Goal: Obtain resource: Download file/media

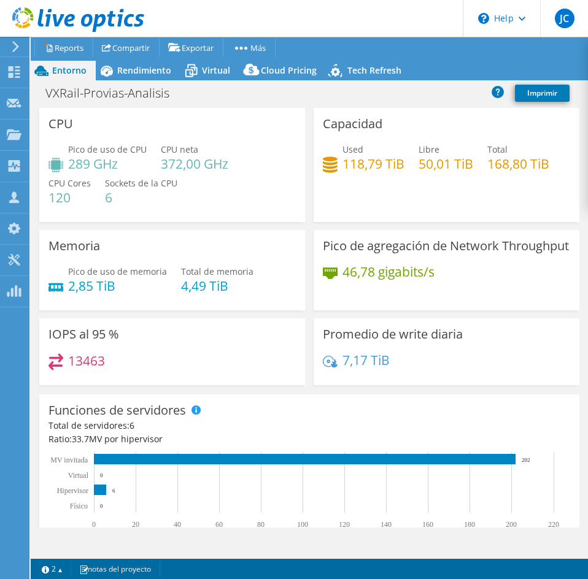
select select "USD"
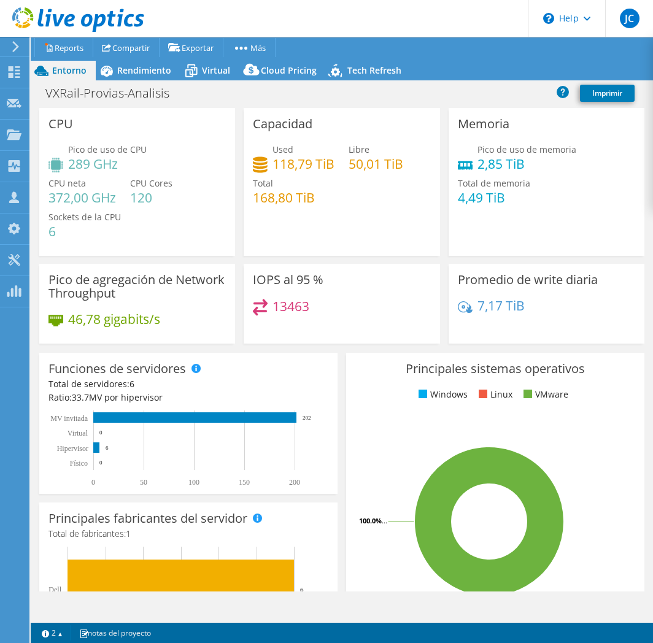
select select "USD"
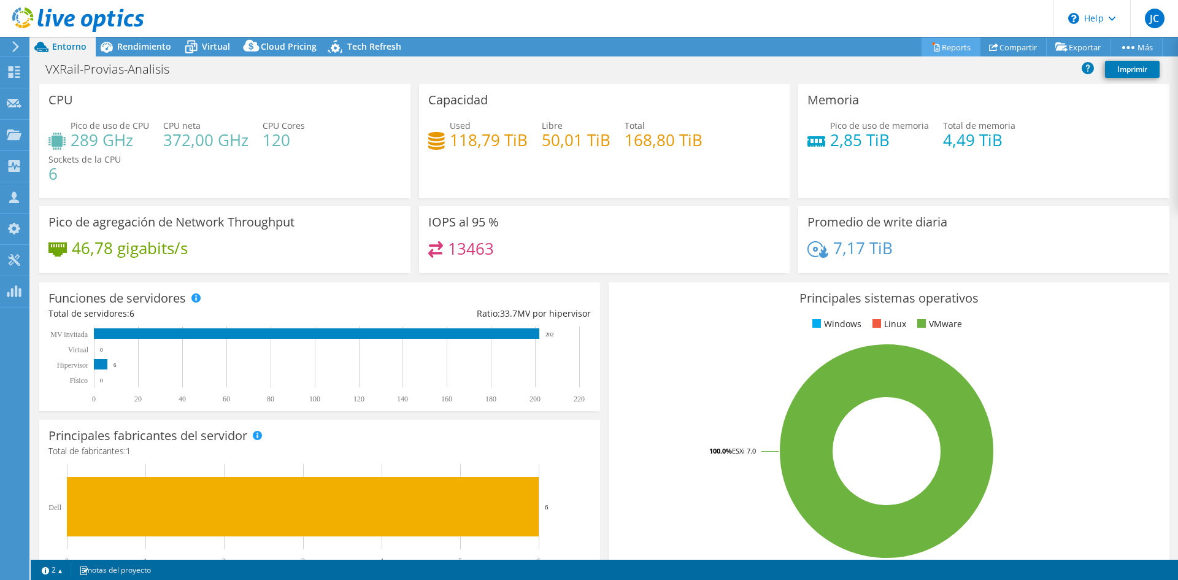
click at [652, 48] on link "Reports" at bounding box center [951, 46] width 59 height 19
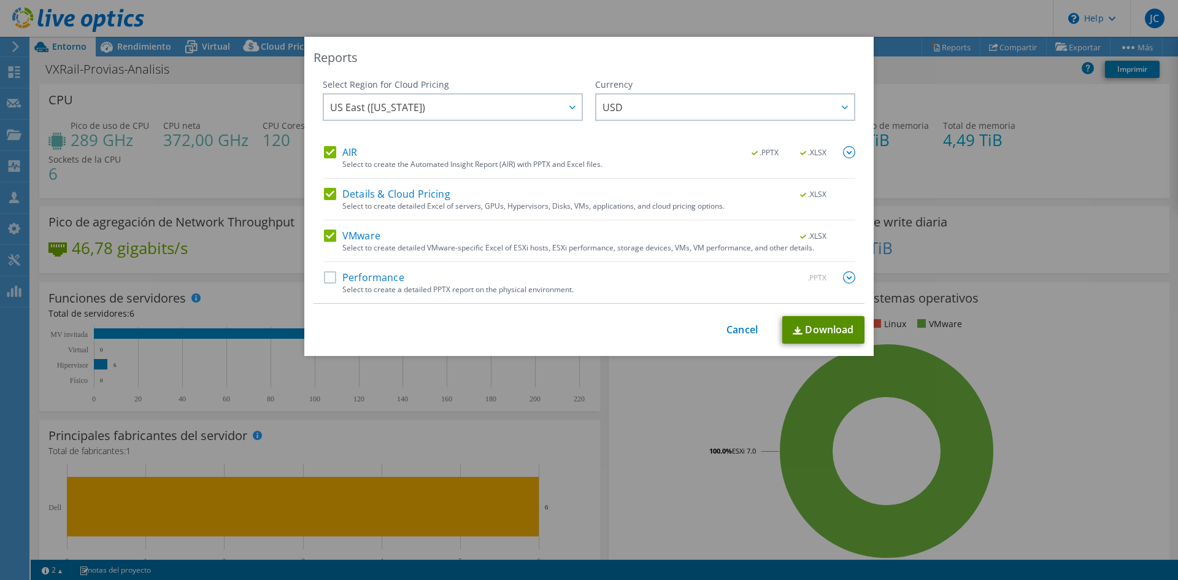
click at [652, 334] on link "Download" at bounding box center [823, 330] width 82 height 28
